Goal: Information Seeking & Learning: Learn about a topic

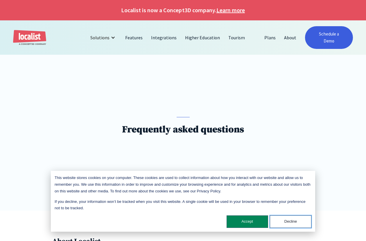
drag, startPoint x: 305, startPoint y: 222, endPoint x: 361, endPoint y: 200, distance: 60.8
click at [307, 222] on button "Decline" at bounding box center [291, 221] width 42 height 13
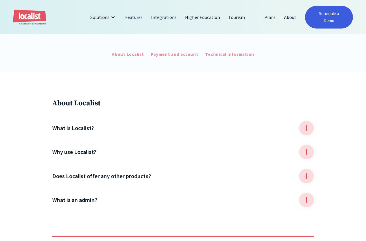
scroll to position [136, 0]
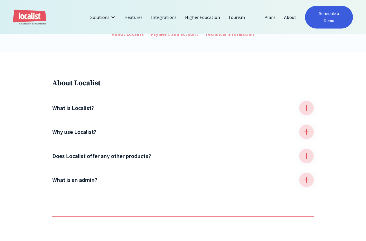
scroll to position [125, 0]
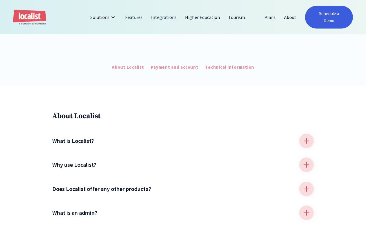
drag, startPoint x: 166, startPoint y: 70, endPoint x: 217, endPoint y: 86, distance: 53.1
click at [166, 70] on div "Payment and account" at bounding box center [174, 67] width 47 height 7
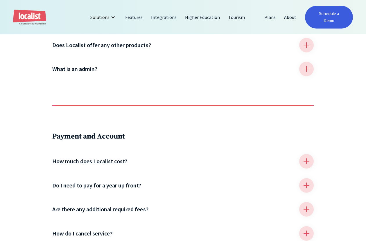
scroll to position [261, 0]
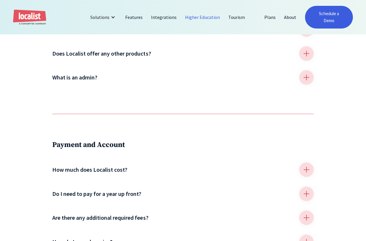
click at [211, 18] on link "Higher Education" at bounding box center [202, 17] width 43 height 14
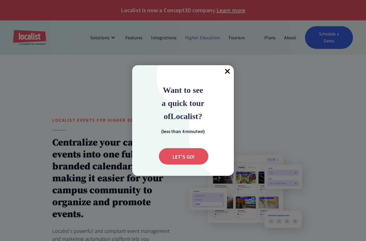
scroll to position [9, 0]
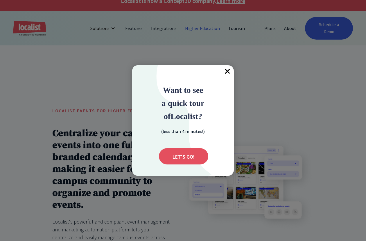
click at [228, 72] on span "×" at bounding box center [227, 71] width 13 height 13
